Goal: Information Seeking & Learning: Learn about a topic

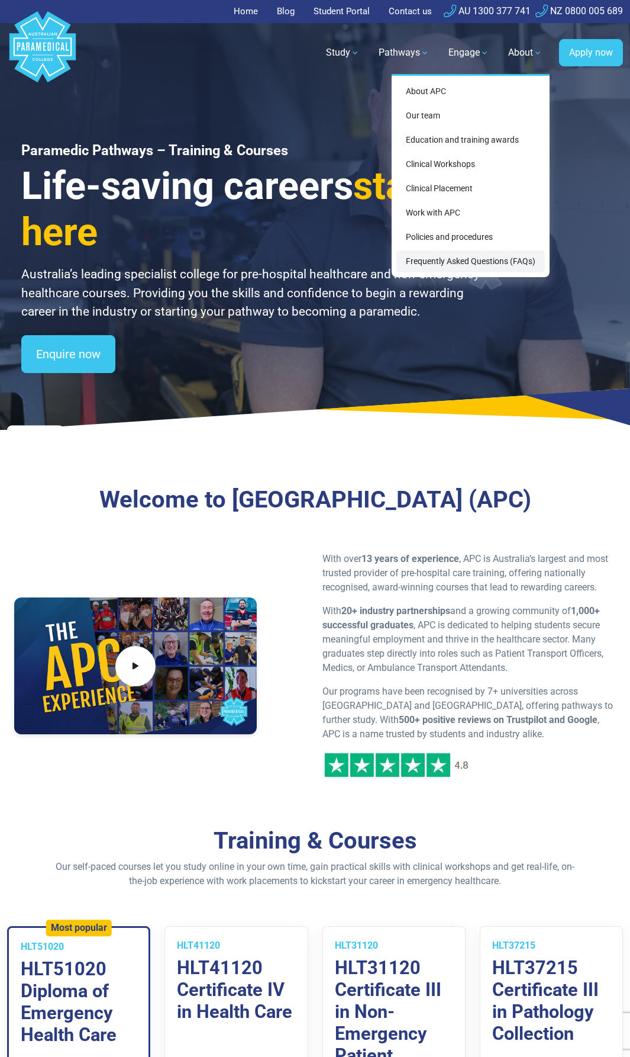
click at [455, 258] on link "Frequently Asked Questions (FAQs)" at bounding box center [471, 261] width 149 height 22
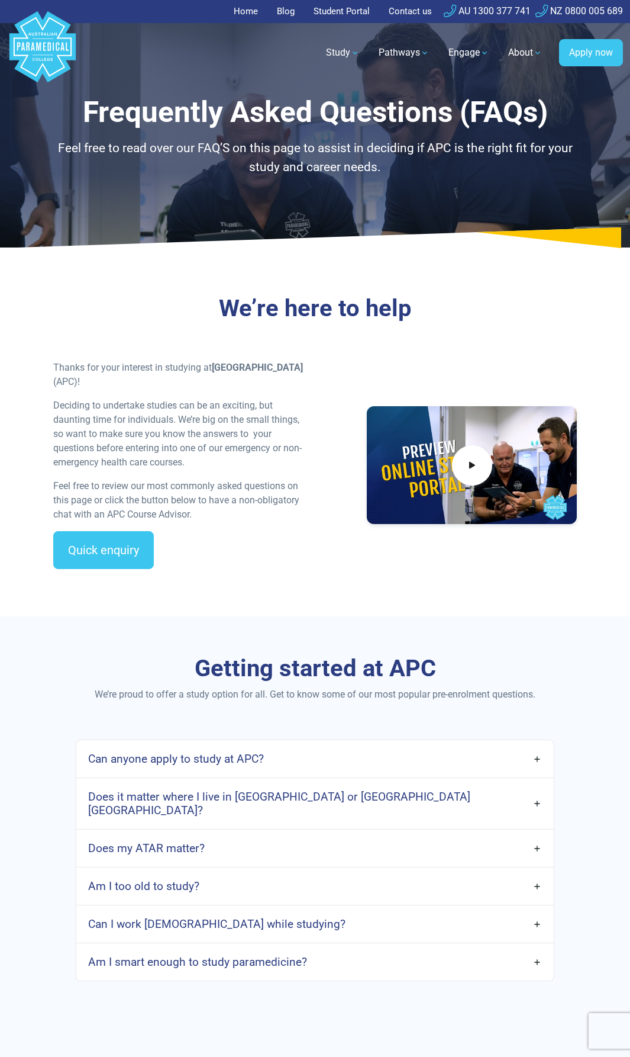
click at [535, 760] on link "Can anyone apply to study at APC?" at bounding box center [315, 759] width 478 height 28
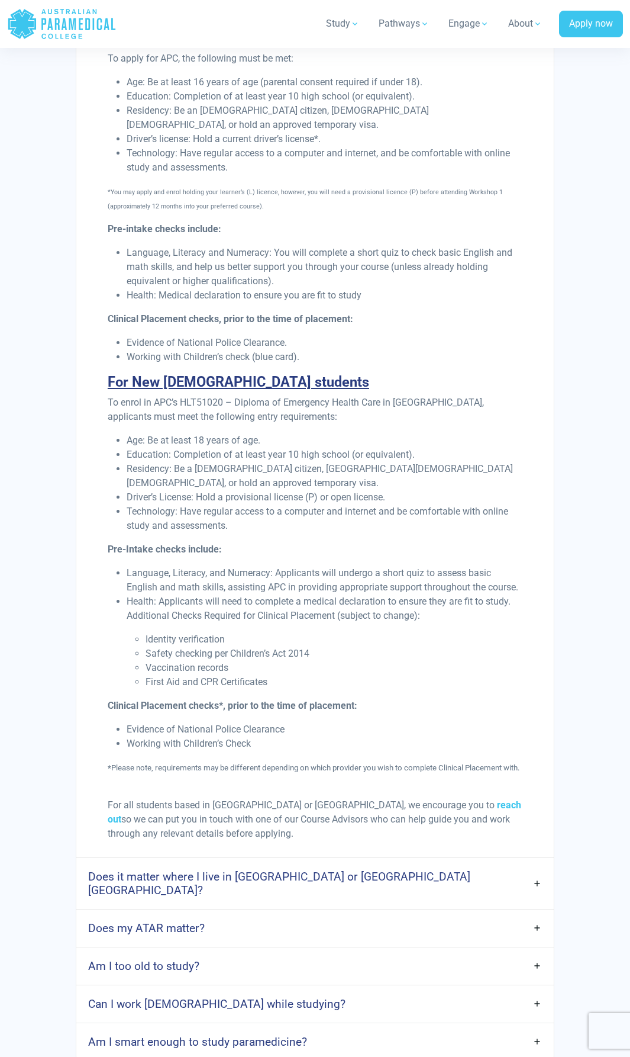
scroll to position [1006, 0]
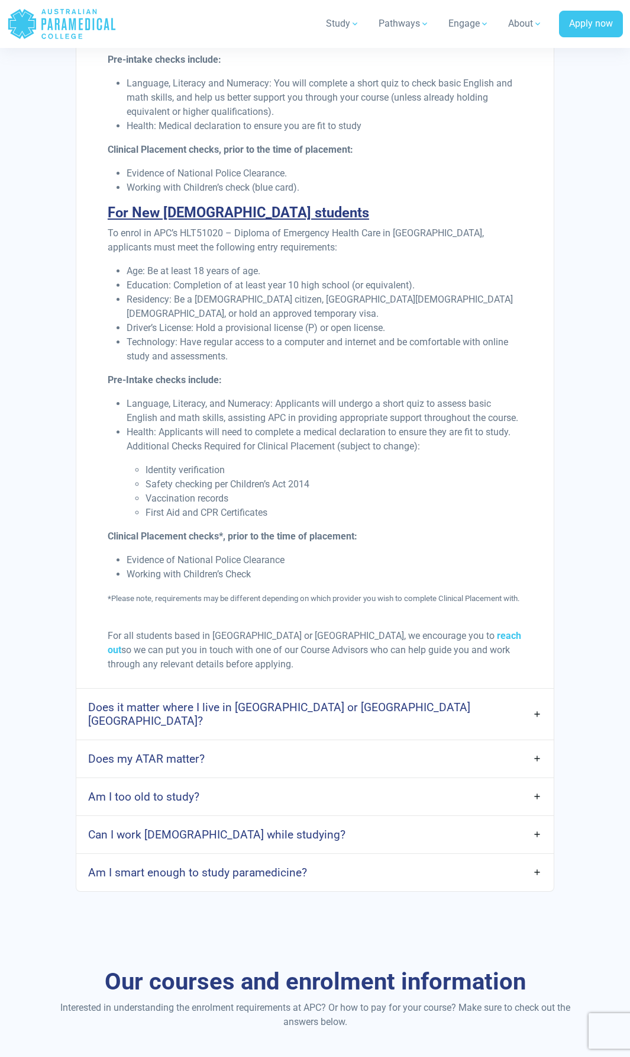
click at [539, 722] on link "Does it matter where I live in Australia or Aotearoa New Zealand?" at bounding box center [315, 713] width 478 height 41
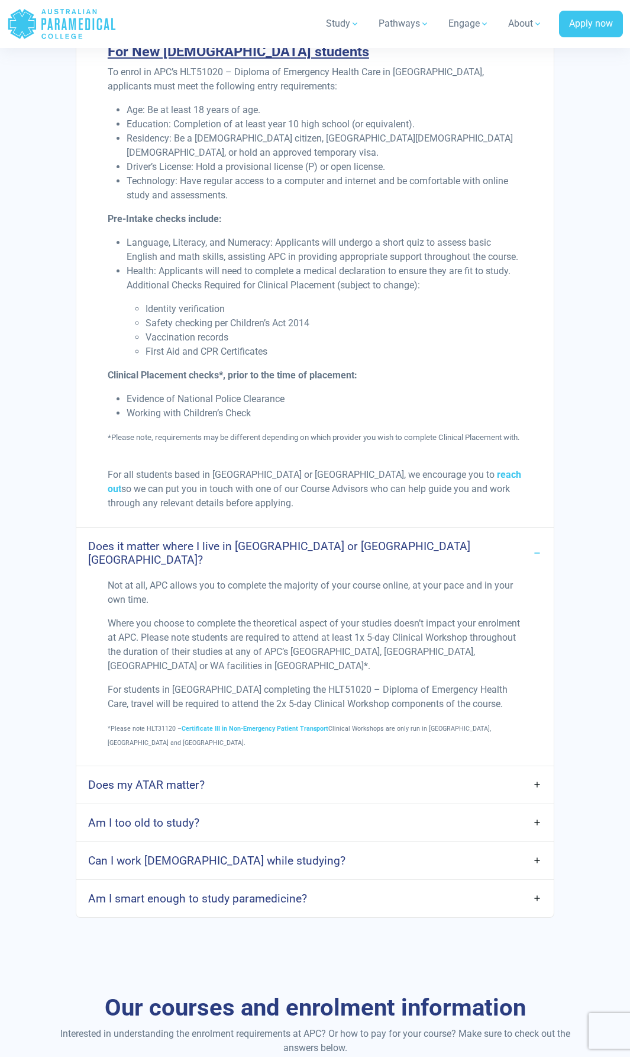
scroll to position [1184, 0]
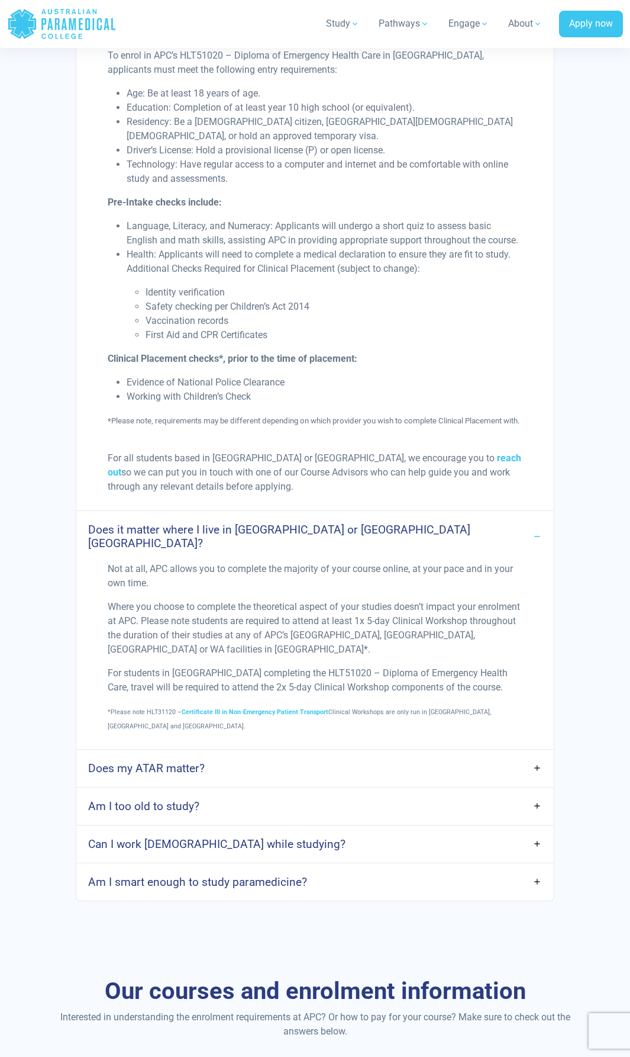
click at [538, 797] on link "Am I too old to study?" at bounding box center [315, 806] width 478 height 28
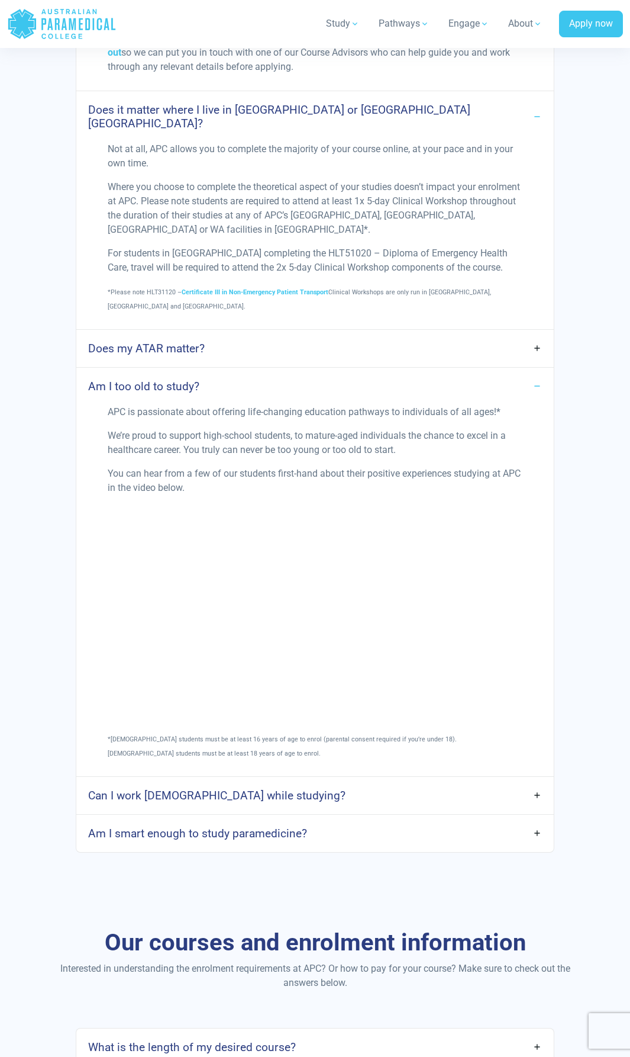
scroll to position [1717, 0]
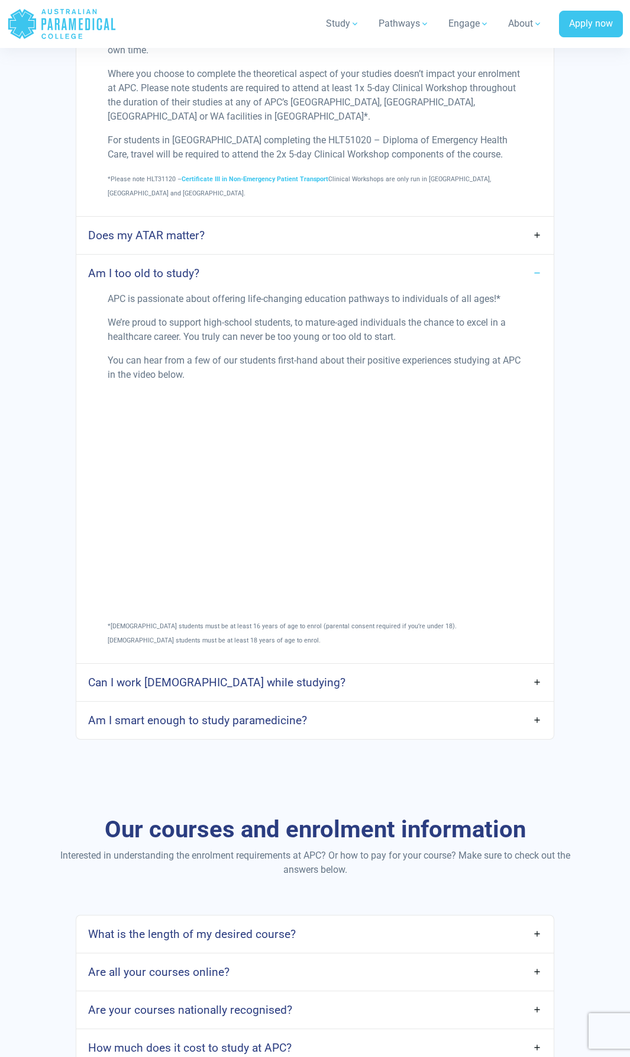
click at [536, 673] on link "Can I work full-time while studying?" at bounding box center [315, 682] width 478 height 28
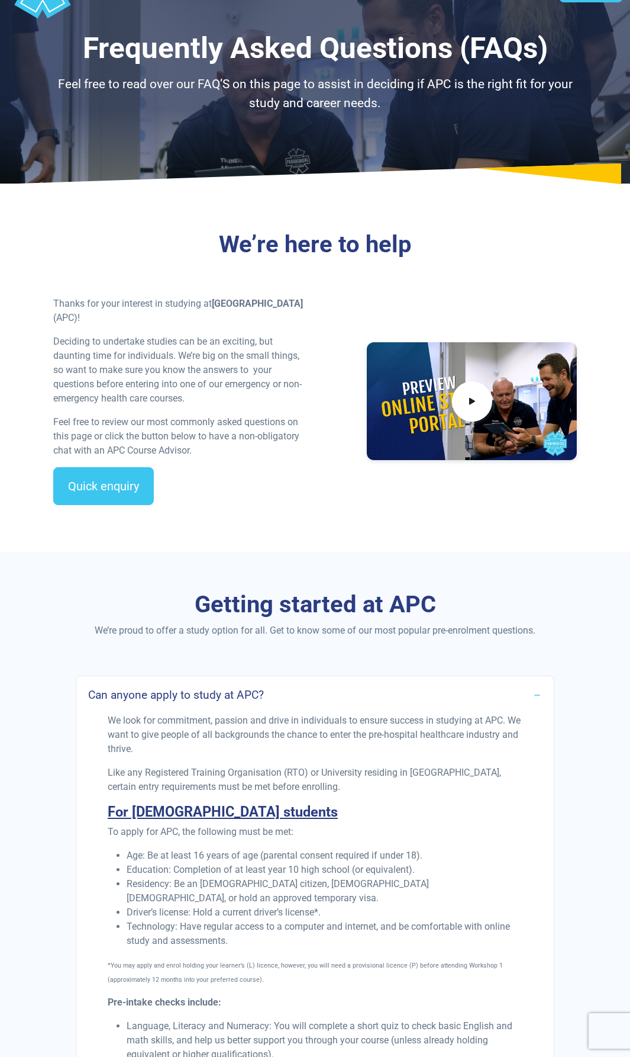
scroll to position [0, 0]
